Goal: Information Seeking & Learning: Learn about a topic

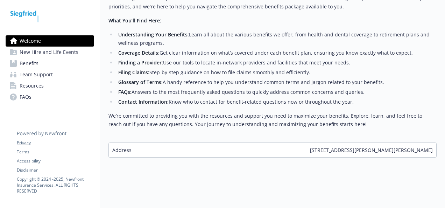
scroll to position [112, 0]
click at [47, 54] on span "New Hire and Life Events" at bounding box center [49, 52] width 59 height 11
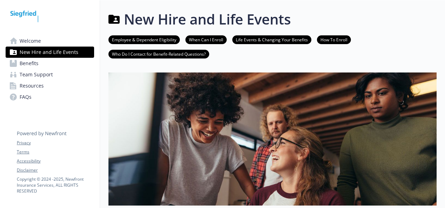
click at [33, 65] on span "Benefits" at bounding box center [29, 63] width 19 height 11
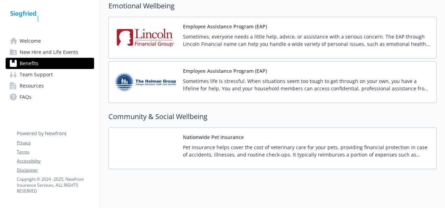
scroll to position [1290, 0]
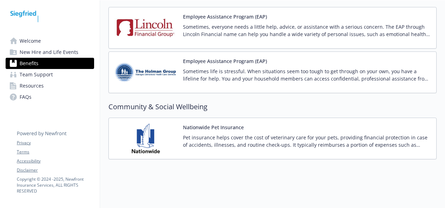
click at [37, 53] on span "New Hire and Life Events" at bounding box center [49, 52] width 59 height 11
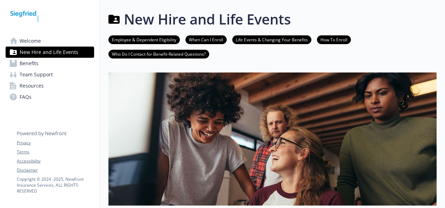
click at [26, 41] on span "Welcome" at bounding box center [30, 40] width 21 height 11
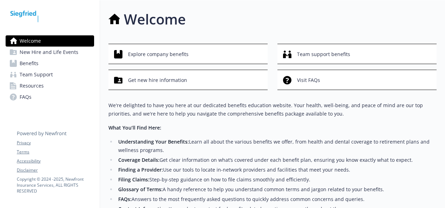
click at [26, 60] on span "Benefits" at bounding box center [29, 63] width 19 height 11
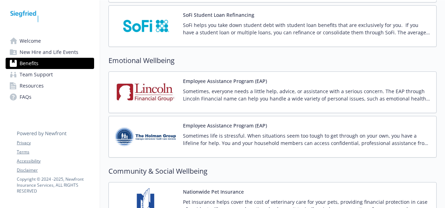
scroll to position [1290, 0]
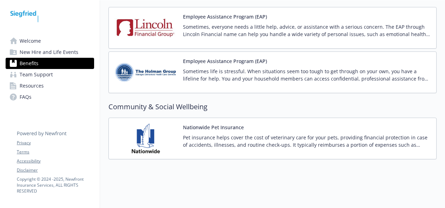
click at [40, 76] on span "Team Support" at bounding box center [36, 74] width 33 height 11
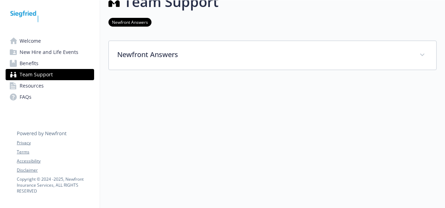
scroll to position [22, 0]
click at [36, 86] on span "Resources" at bounding box center [32, 85] width 24 height 11
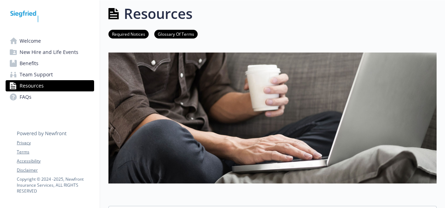
scroll to position [22, 0]
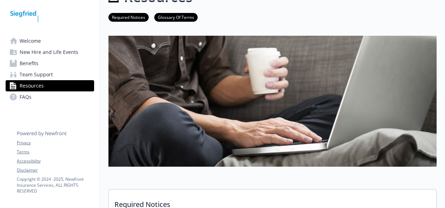
click at [27, 99] on span "FAQs" at bounding box center [26, 96] width 12 height 11
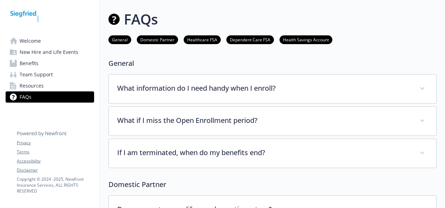
click at [31, 40] on span "Welcome" at bounding box center [30, 40] width 21 height 11
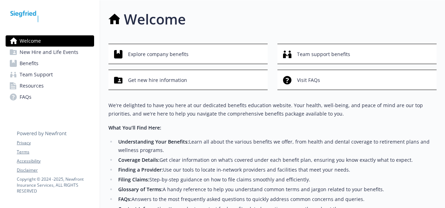
click at [33, 65] on span "Benefits" at bounding box center [29, 63] width 19 height 11
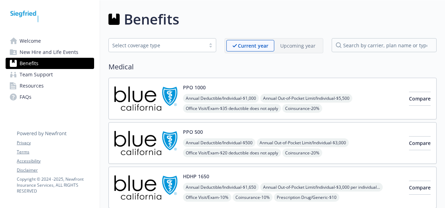
click at [155, 93] on img at bounding box center [145, 99] width 63 height 30
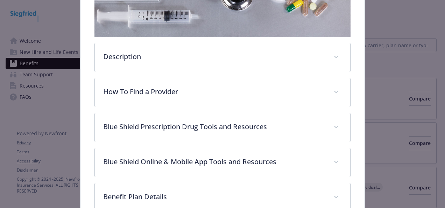
scroll to position [21, 0]
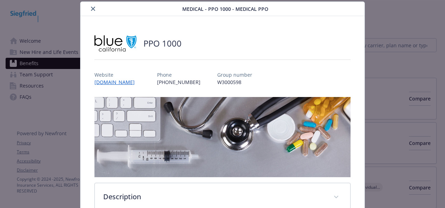
click at [91, 9] on icon "close" at bounding box center [93, 9] width 4 height 4
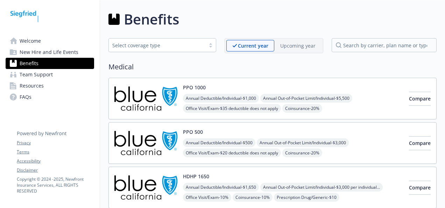
click at [149, 106] on img at bounding box center [145, 99] width 63 height 30
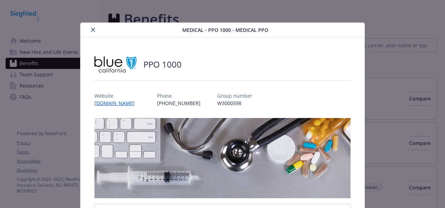
scroll to position [21, 0]
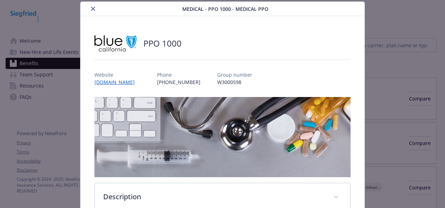
click at [91, 9] on icon "close" at bounding box center [93, 9] width 4 height 4
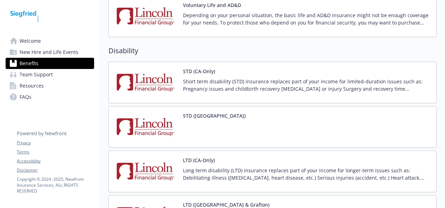
scroll to position [595, 0]
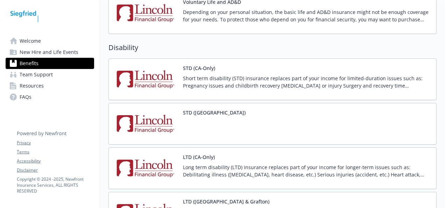
drag, startPoint x: 158, startPoint y: 120, endPoint x: 139, endPoint y: 123, distance: 18.8
click at [139, 123] on img at bounding box center [145, 124] width 63 height 30
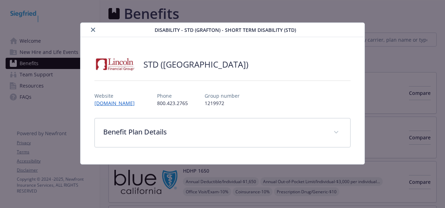
scroll to position [595, 0]
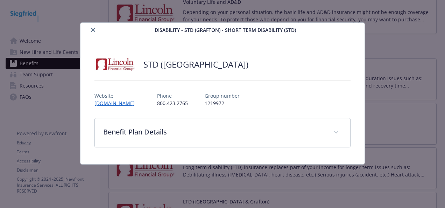
click at [93, 30] on icon "close" at bounding box center [93, 30] width 4 height 4
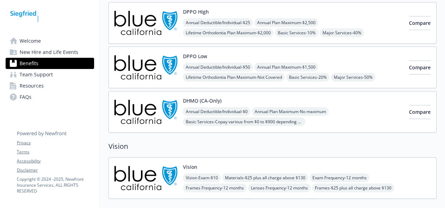
scroll to position [275, 0]
click at [160, 27] on img at bounding box center [145, 23] width 63 height 30
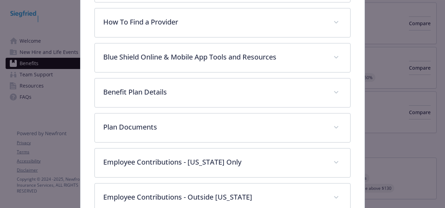
scroll to position [231, 0]
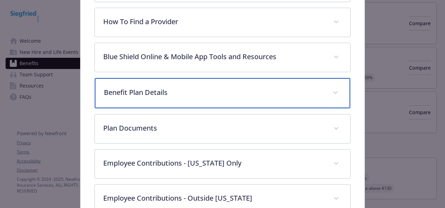
click at [159, 89] on p "Benefit Plan Details" at bounding box center [214, 92] width 221 height 11
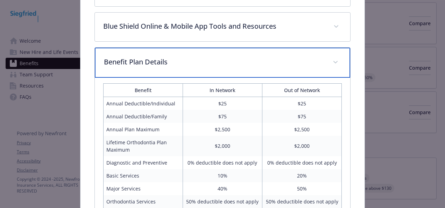
scroll to position [301, 0]
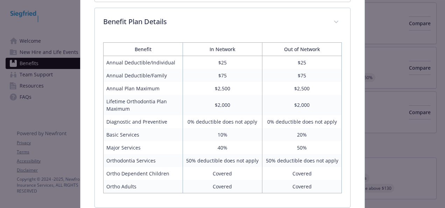
click at [355, 20] on div "DPPO High Website [DOMAIN_NAME] Phone [PHONE_NUMBER] Group number W3000598 Desc…" at bounding box center [223, 32] width 284 height 593
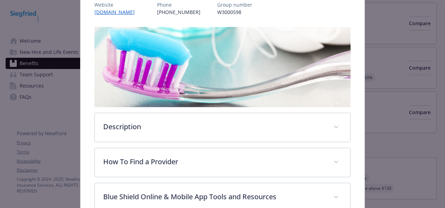
scroll to position [0, 0]
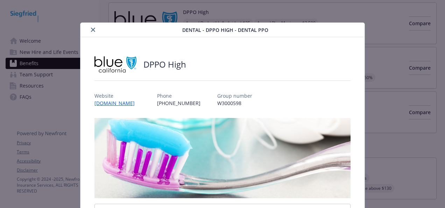
click at [93, 31] on icon "close" at bounding box center [93, 30] width 4 height 4
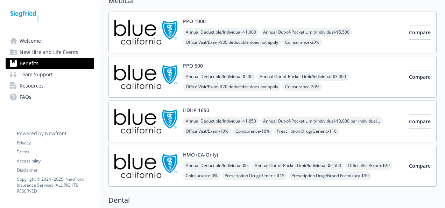
scroll to position [100, 0]
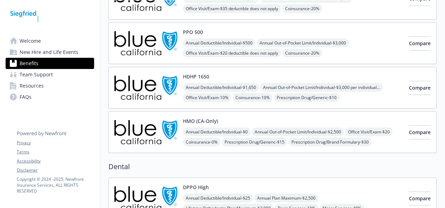
click at [150, 89] on img at bounding box center [145, 88] width 63 height 30
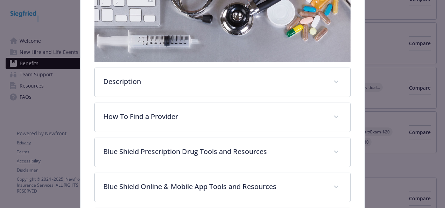
scroll to position [196, 0]
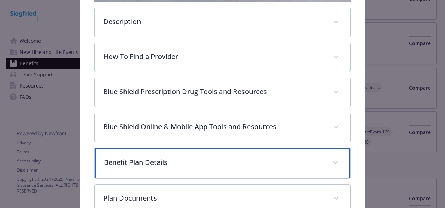
click at [130, 160] on p "Benefit Plan Details" at bounding box center [214, 162] width 221 height 11
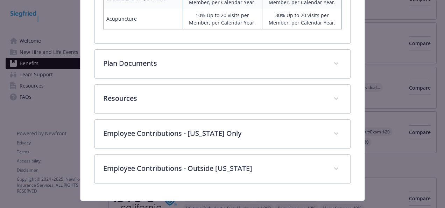
scroll to position [791, 0]
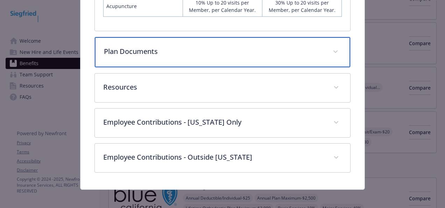
click at [129, 53] on p "Plan Documents" at bounding box center [214, 51] width 221 height 11
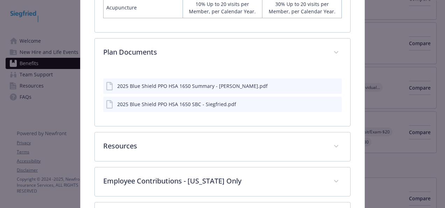
click at [310, 102] on div "2025 Blue Shield PPO HSA 1650 SBC - Siegfried.pdf" at bounding box center [222, 104] width 239 height 15
click at [332, 101] on icon "preview file" at bounding box center [335, 103] width 6 height 5
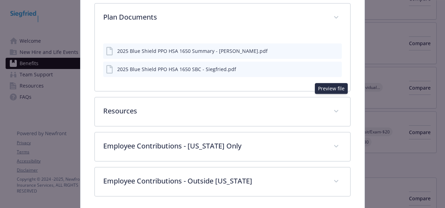
scroll to position [849, 0]
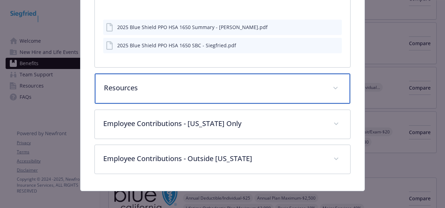
click at [335, 84] on span "details for plan Medical - HDHP 1650 - HDHP PPO" at bounding box center [335, 88] width 11 height 11
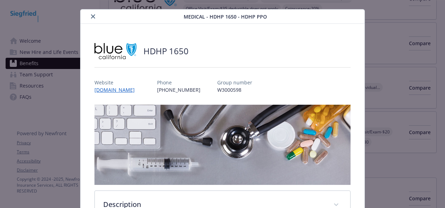
scroll to position [0, 0]
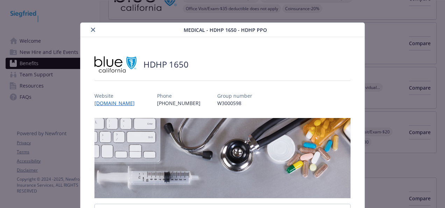
click at [91, 29] on icon "close" at bounding box center [93, 30] width 4 height 4
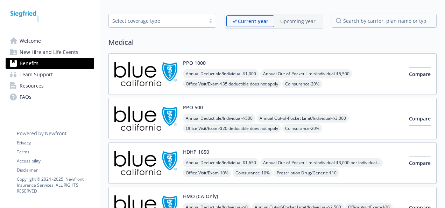
scroll to position [35, 0]
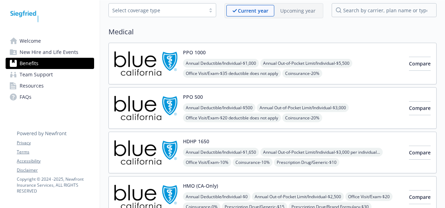
click at [151, 59] on img at bounding box center [145, 64] width 63 height 30
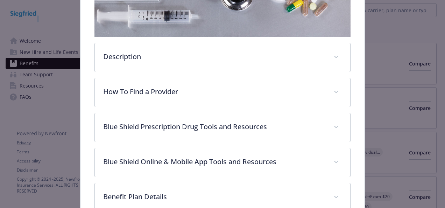
scroll to position [231, 0]
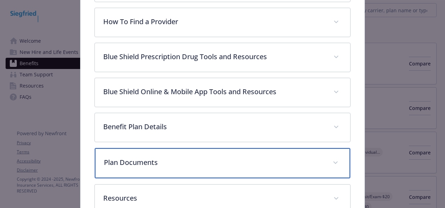
click at [148, 161] on p "Plan Documents" at bounding box center [214, 162] width 221 height 11
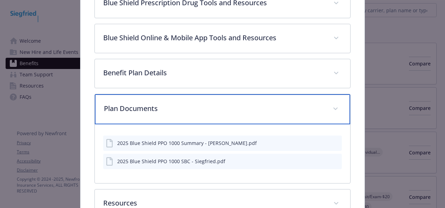
scroll to position [336, 0]
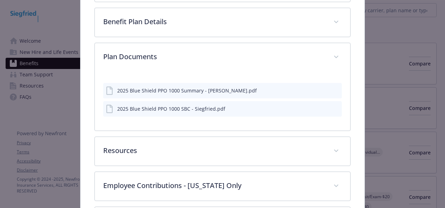
click at [141, 90] on div "2025 Blue Shield PPO 1000 Summary - [PERSON_NAME].pdf" at bounding box center [187, 90] width 140 height 7
click at [332, 88] on icon "preview file" at bounding box center [335, 90] width 6 height 5
